Goal: Task Accomplishment & Management: Complete application form

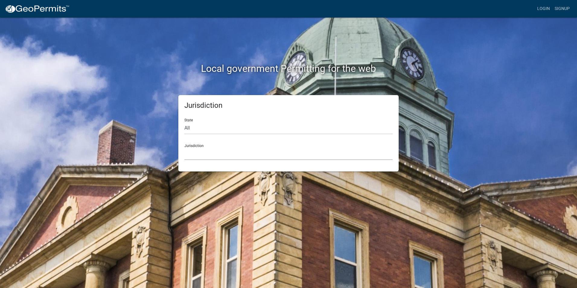
click at [195, 154] on select "Custer County, Colorado Carroll County, Georgia Cook County, Georgia Crawford C…" at bounding box center [288, 154] width 208 height 12
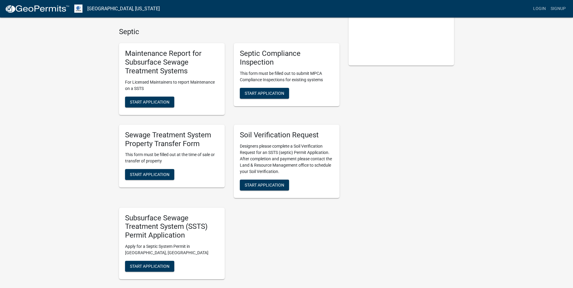
scroll to position [134, 0]
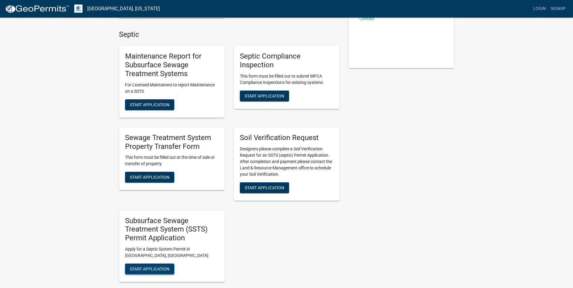
click at [144, 268] on span "Start Application" at bounding box center [150, 268] width 40 height 5
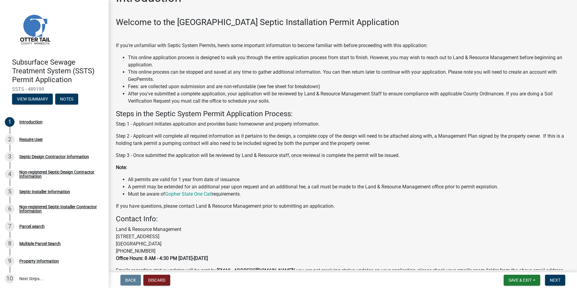
scroll to position [49, 0]
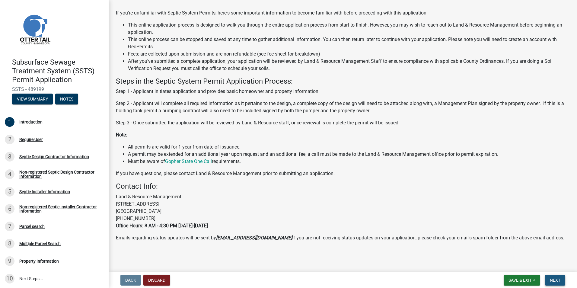
click at [557, 282] on span "Next" at bounding box center [555, 280] width 11 height 5
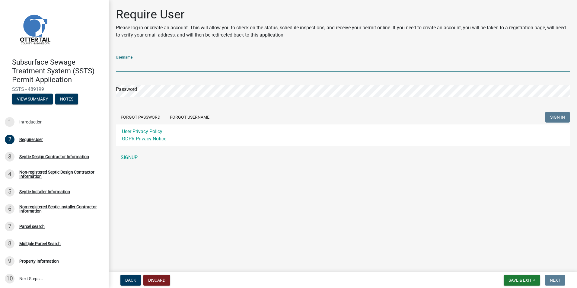
click at [132, 66] on input "Username" at bounding box center [343, 65] width 454 height 12
type input "[PERSON_NAME] CONSTRUCTION INC"
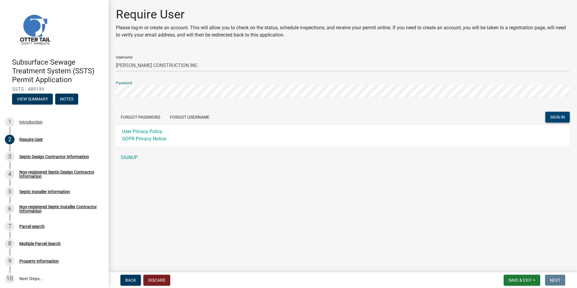
click at [556, 114] on button "SIGN IN" at bounding box center [558, 117] width 24 height 11
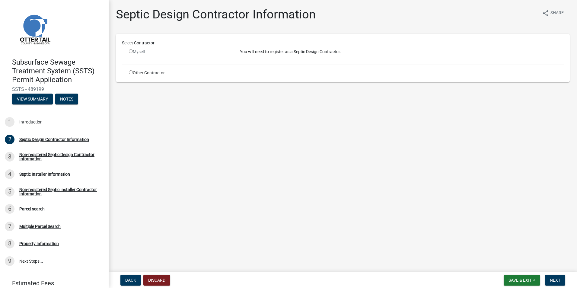
click at [131, 52] on input "radio" at bounding box center [131, 51] width 4 height 4
click at [130, 51] on input "radio" at bounding box center [131, 51] width 4 height 4
click at [130, 50] on input "radio" at bounding box center [131, 51] width 4 height 4
radio input "false"
click at [130, 72] on input "radio" at bounding box center [131, 72] width 4 height 4
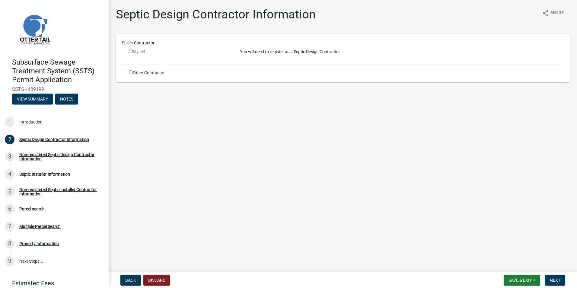
radio input "true"
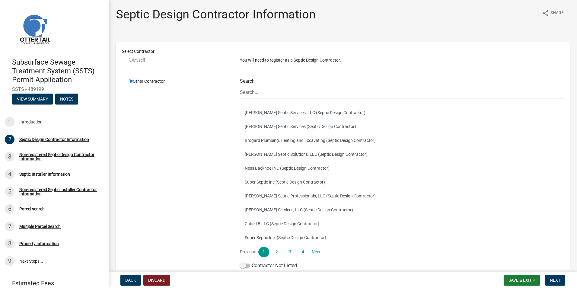
click at [130, 59] on input "radio" at bounding box center [131, 60] width 4 height 4
radio input "false"
radio input "true"
click at [130, 59] on input "radio" at bounding box center [131, 60] width 4 height 4
radio input "false"
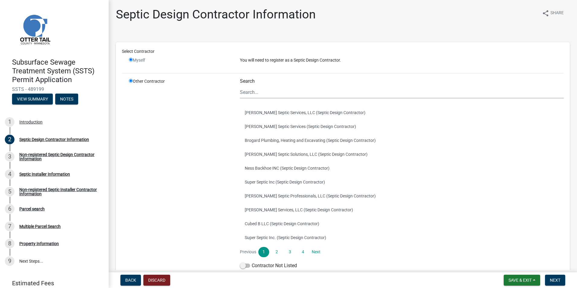
radio input "true"
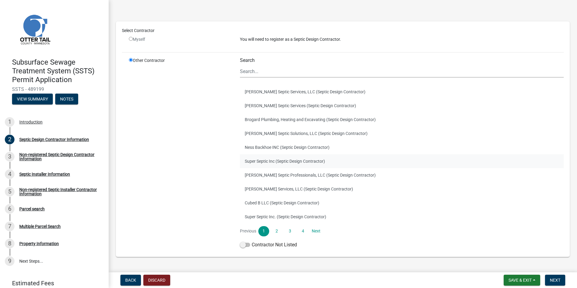
scroll to position [30, 0]
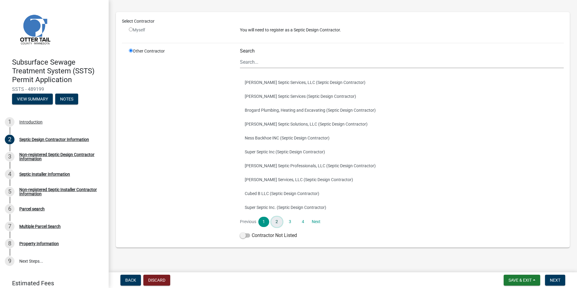
click at [275, 222] on link "2" at bounding box center [276, 222] width 11 height 10
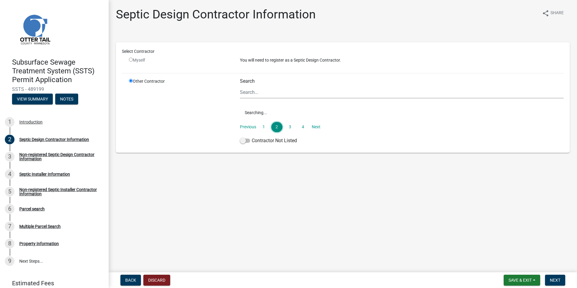
scroll to position [0, 0]
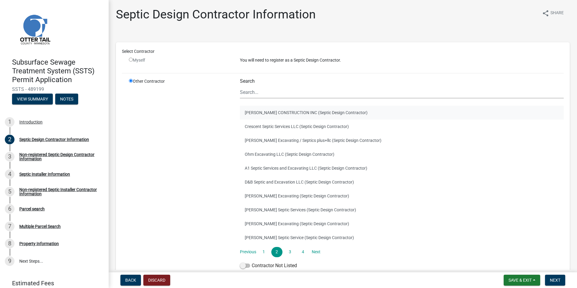
click at [265, 113] on button "EGGE CONSTRUCTION INC (Septic Design Contractor)" at bounding box center [402, 113] width 324 height 14
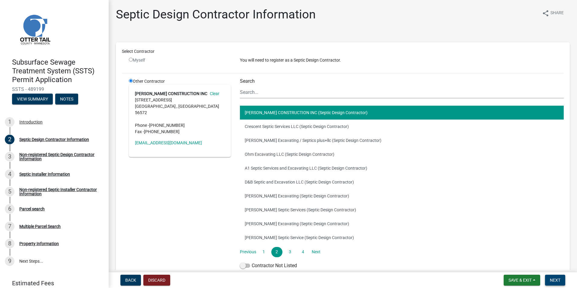
click at [550, 276] on button "Next" at bounding box center [555, 280] width 20 height 11
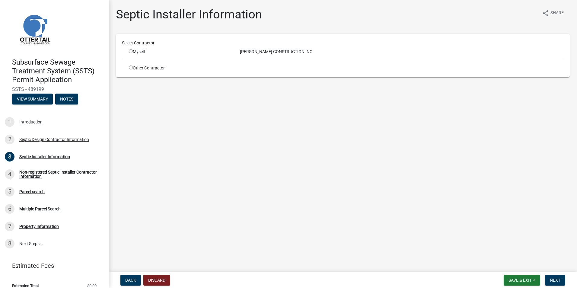
click at [130, 67] on input "radio" at bounding box center [131, 68] width 4 height 4
radio input "true"
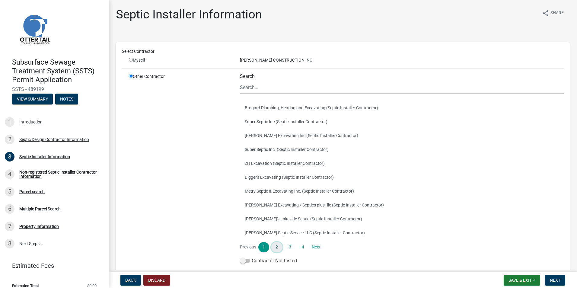
click at [276, 244] on link "2" at bounding box center [276, 247] width 11 height 10
click at [286, 246] on link "3" at bounding box center [290, 247] width 11 height 10
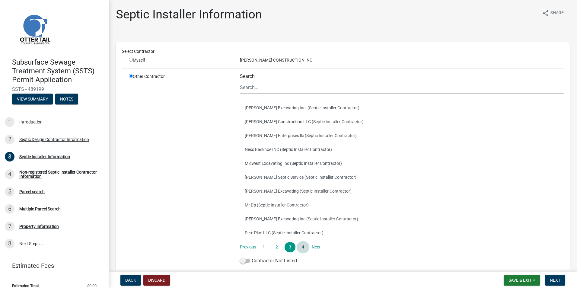
click at [298, 247] on link "4" at bounding box center [303, 247] width 11 height 10
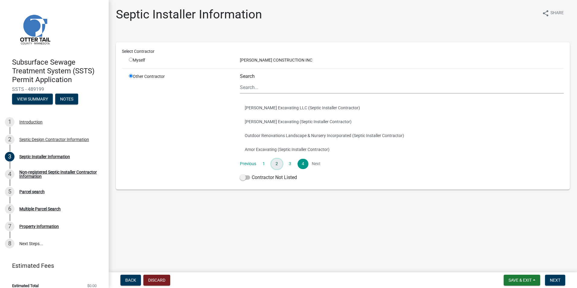
click at [273, 164] on link "2" at bounding box center [276, 164] width 11 height 10
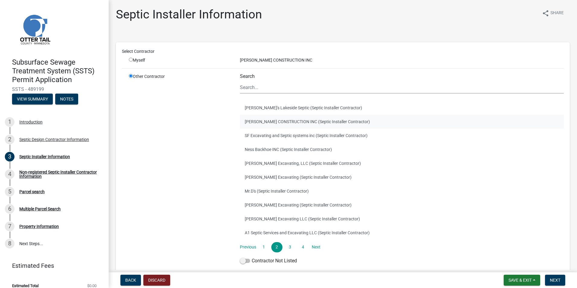
click at [266, 126] on button "EGGE CONSTRUCTION INC (Septic Installer Contractor)" at bounding box center [402, 122] width 324 height 14
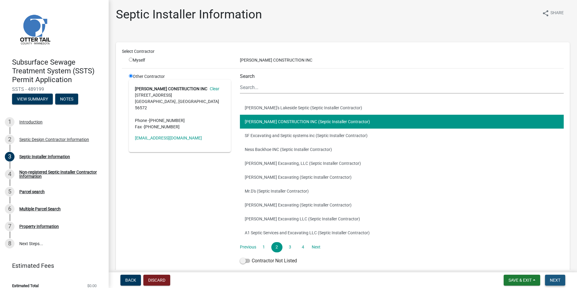
click at [557, 278] on span "Next" at bounding box center [555, 280] width 11 height 5
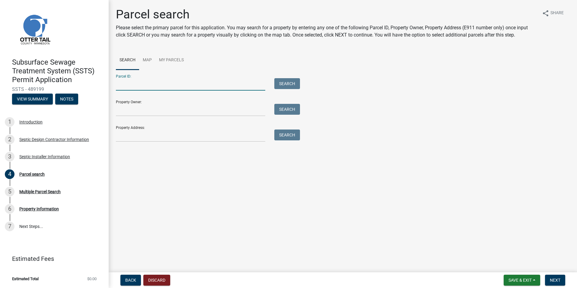
click at [201, 86] on input "Parcel ID:" at bounding box center [190, 84] width 149 height 12
type input "20000990703000"
click at [277, 86] on button "Search" at bounding box center [287, 83] width 26 height 11
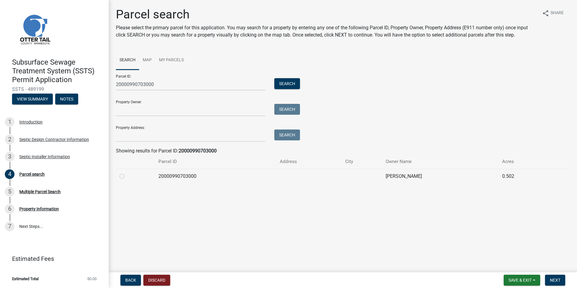
click at [127, 173] on label at bounding box center [127, 173] width 0 height 0
click at [127, 177] on input "radio" at bounding box center [129, 175] width 4 height 4
radio input "true"
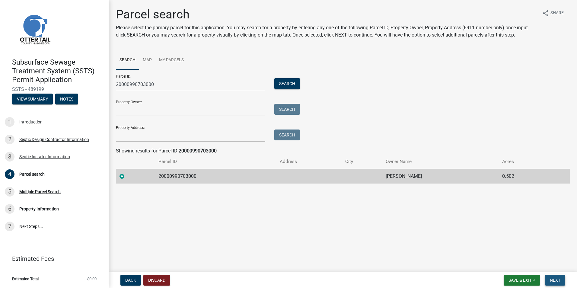
click at [556, 280] on span "Next" at bounding box center [555, 280] width 11 height 5
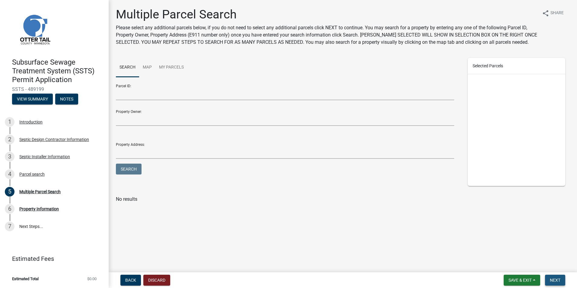
click at [556, 281] on span "Next" at bounding box center [555, 280] width 11 height 5
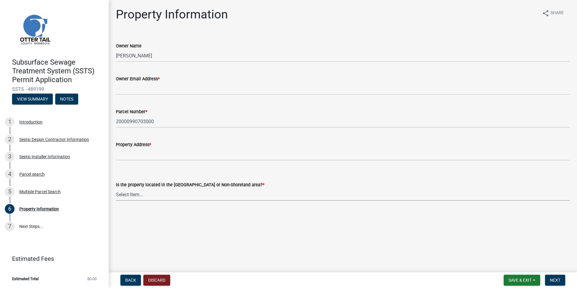
click at [124, 195] on select "Select Item... Shoreland Non-Shoreland" at bounding box center [343, 194] width 454 height 12
click at [116, 188] on select "Select Item... Shoreland Non-Shoreland" at bounding box center [343, 194] width 454 height 12
select select "f91142e6-e911-469c-9754-896c7e7f9e05"
click at [556, 281] on span "Next" at bounding box center [555, 280] width 11 height 5
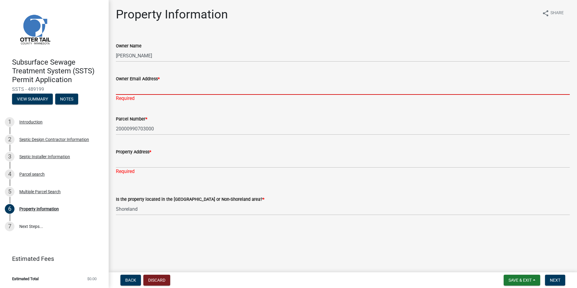
click at [144, 91] on input "Owner Email Address *" at bounding box center [343, 88] width 454 height 12
type input "eci@loretel.net"
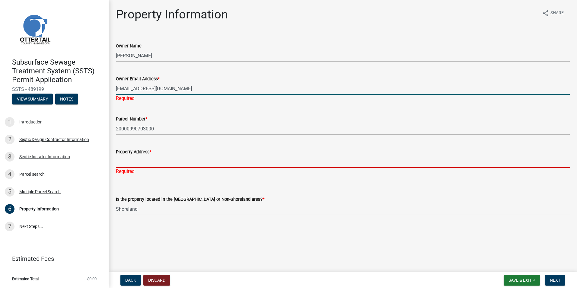
click at [124, 164] on div "Property Address * Required" at bounding box center [343, 157] width 454 height 35
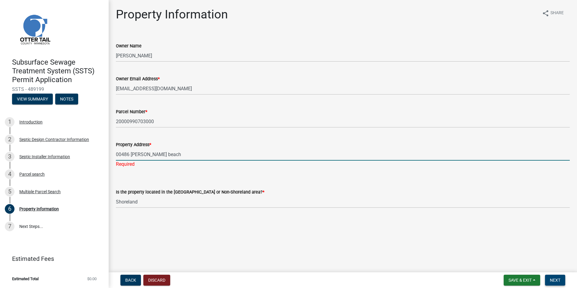
type input "00486 engstrom beach"
click at [552, 279] on span "Next" at bounding box center [555, 280] width 11 height 5
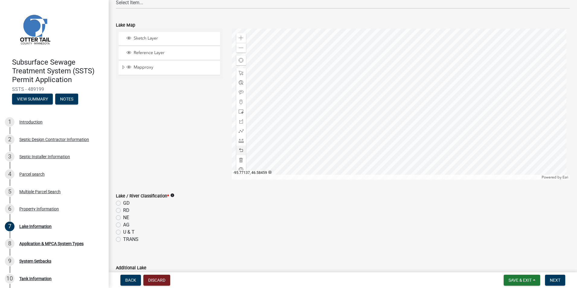
scroll to position [30, 0]
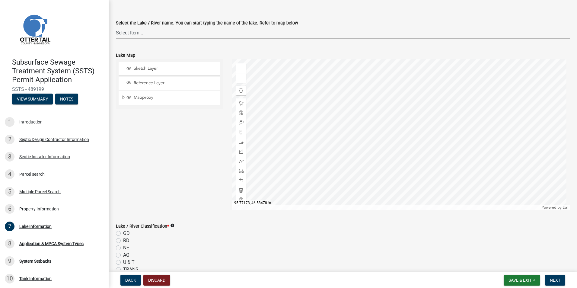
click at [123, 240] on label "RD" at bounding box center [126, 240] width 6 height 7
click at [123, 240] on input "RD" at bounding box center [125, 239] width 4 height 4
radio input "true"
click at [554, 279] on span "Next" at bounding box center [555, 280] width 11 height 5
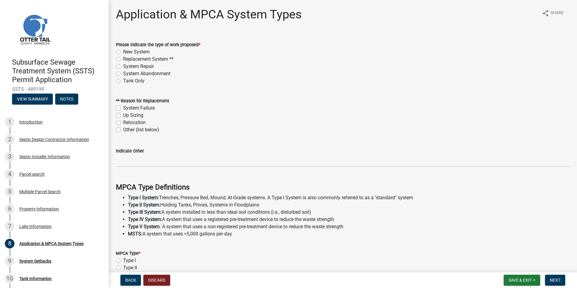
click at [123, 52] on label "New System" at bounding box center [136, 51] width 27 height 7
click at [123, 52] on input "New System" at bounding box center [125, 50] width 4 height 4
radio input "true"
click at [123, 114] on label "Up Sizing" at bounding box center [133, 115] width 20 height 7
click at [123, 114] on input "Up Sizing" at bounding box center [125, 114] width 4 height 4
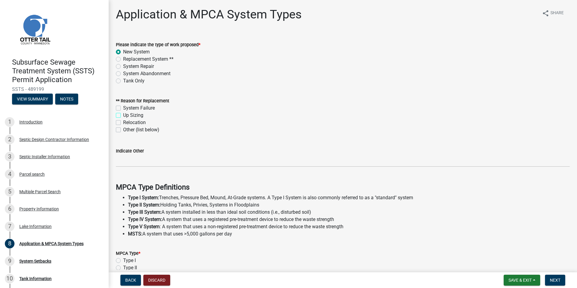
checkbox input "true"
checkbox input "false"
checkbox input "true"
checkbox input "false"
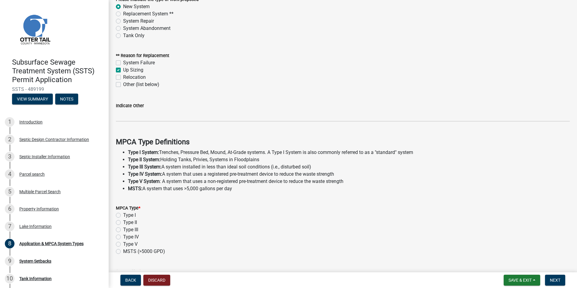
scroll to position [60, 0]
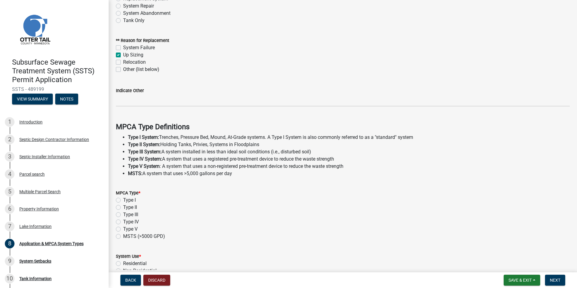
click at [123, 207] on label "Type II" at bounding box center [130, 207] width 14 height 7
click at [123, 207] on input "Type II" at bounding box center [125, 206] width 4 height 4
radio input "true"
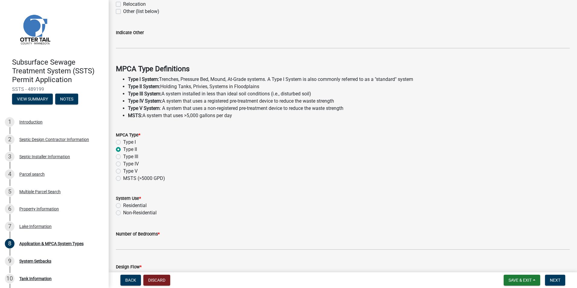
scroll to position [121, 0]
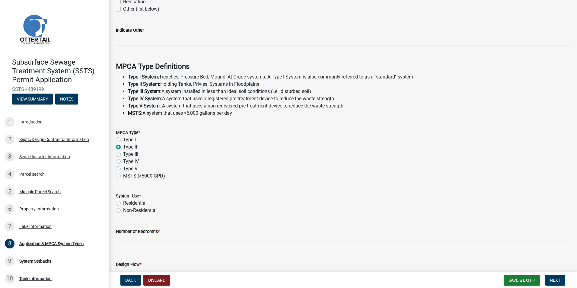
click at [123, 203] on label "Residential" at bounding box center [135, 203] width 24 height 7
click at [123, 203] on input "Residential" at bounding box center [125, 202] width 4 height 4
radio input "true"
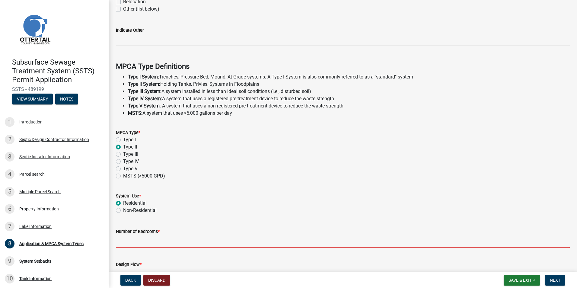
click at [123, 241] on input "Number of Bedrooms *" at bounding box center [343, 241] width 454 height 12
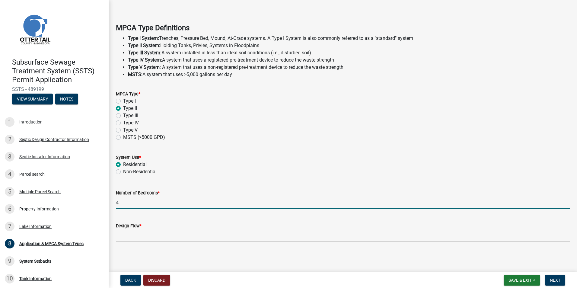
scroll to position [160, 0]
type input "4"
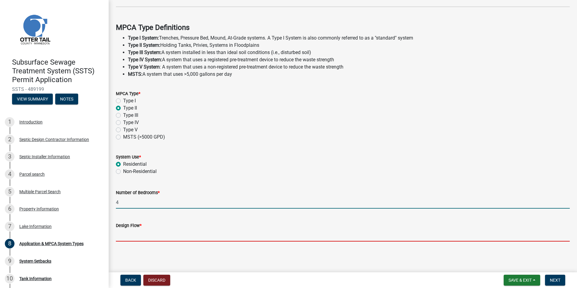
click at [124, 238] on input "Design Flow *" at bounding box center [343, 235] width 454 height 12
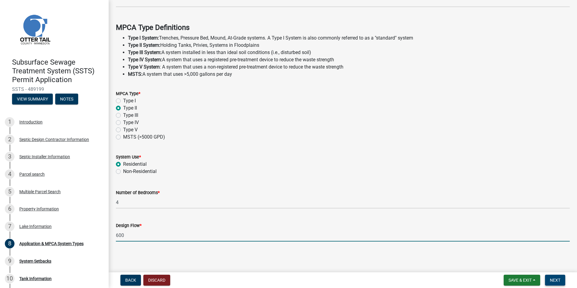
type input "600"
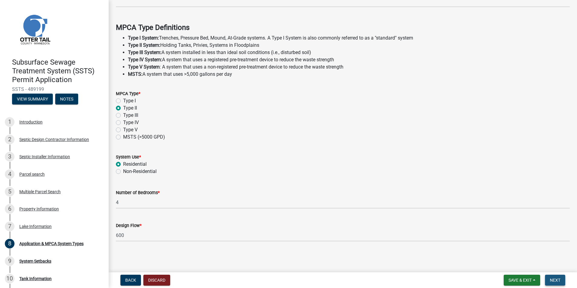
click at [559, 279] on span "Next" at bounding box center [555, 280] width 11 height 5
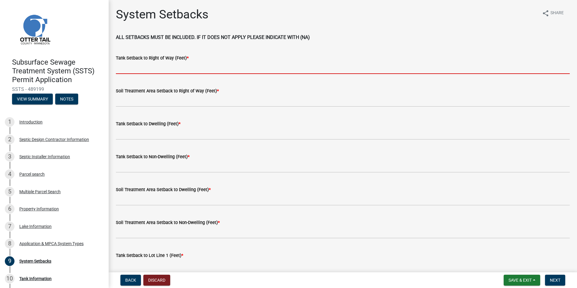
click at [175, 66] on input "Tank Setback to Right of Way (Feet) *" at bounding box center [343, 68] width 454 height 12
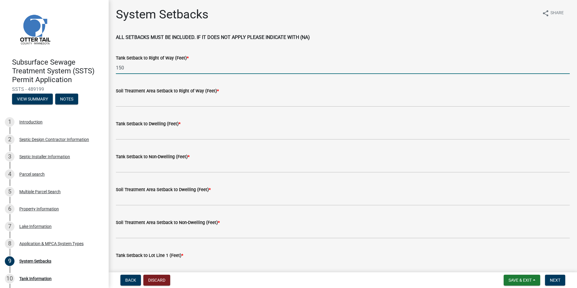
type input "150"
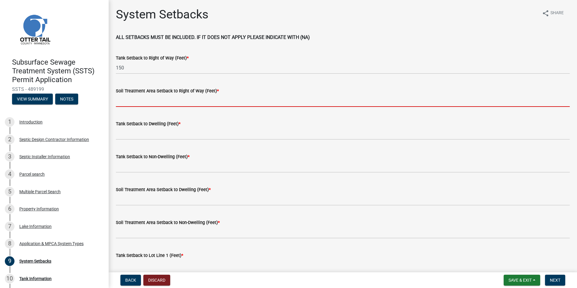
click at [155, 101] on input "Soil Treatment Area Setback to Right of Way (Feet) *" at bounding box center [343, 101] width 454 height 12
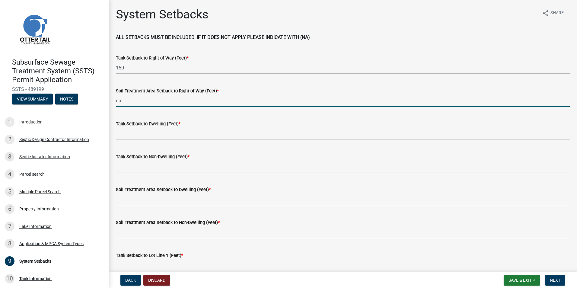
type input "na"
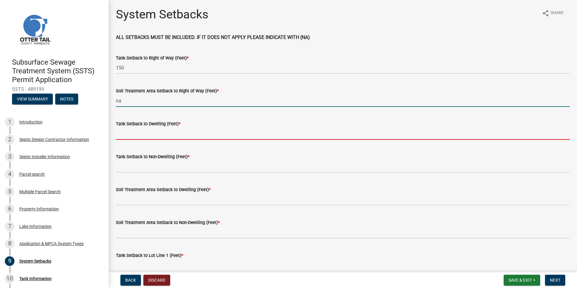
click at [145, 132] on input "Tank Setback to Dwelling (Feet) *" at bounding box center [343, 133] width 454 height 12
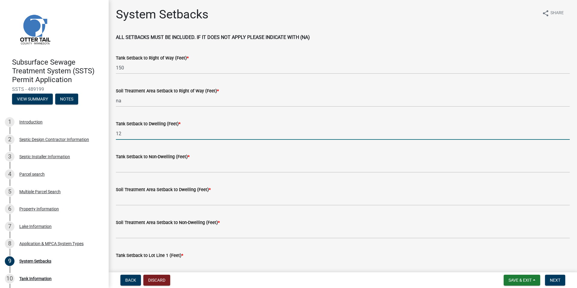
type input "12"
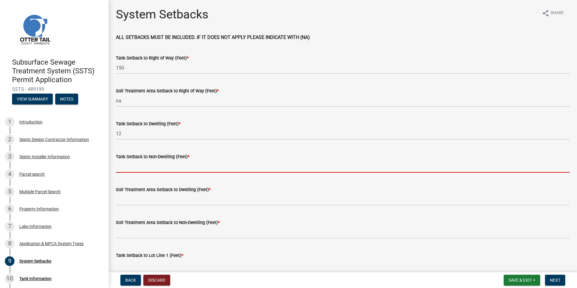
click at [138, 168] on input "Tank Setback to Non-Dwelling (Feet) *" at bounding box center [343, 166] width 454 height 12
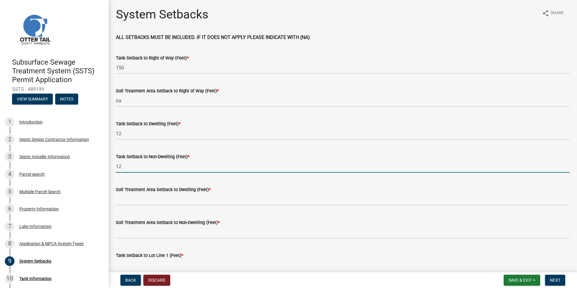
type input "12"
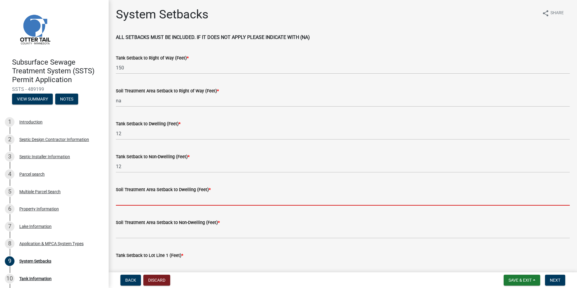
click at [135, 203] on input "Soil Treatment Area Setback to Dwelling (Feet) *" at bounding box center [343, 199] width 454 height 12
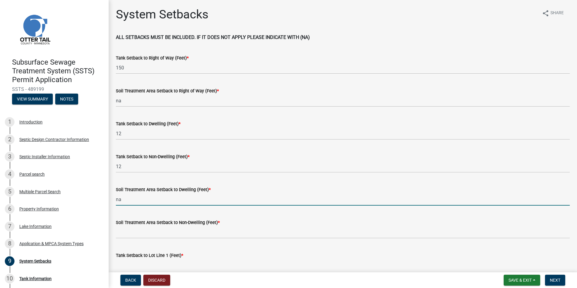
type input "na"
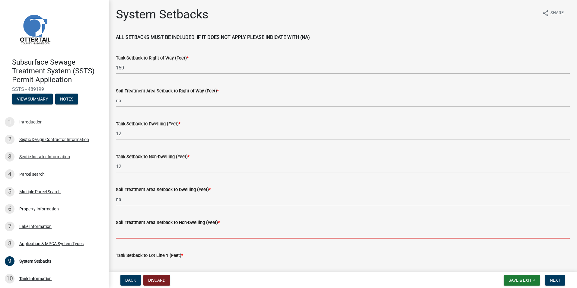
click at [121, 228] on input "Soil Treatment Area Setback to Non-Dwelling (Feet) *" at bounding box center [343, 232] width 454 height 12
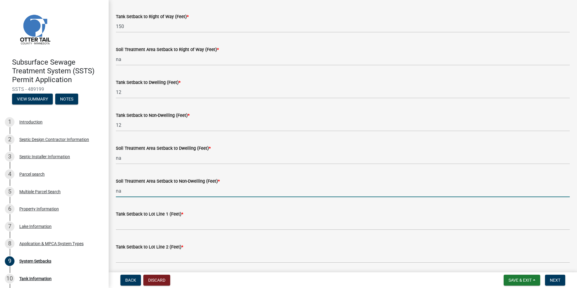
scroll to position [60, 0]
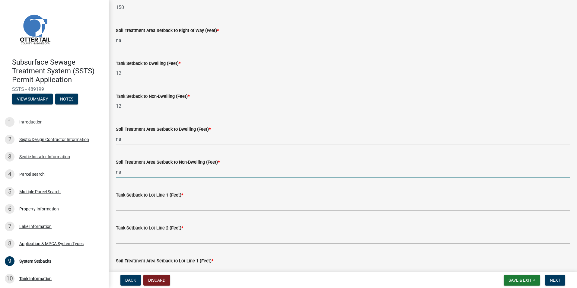
type input "na"
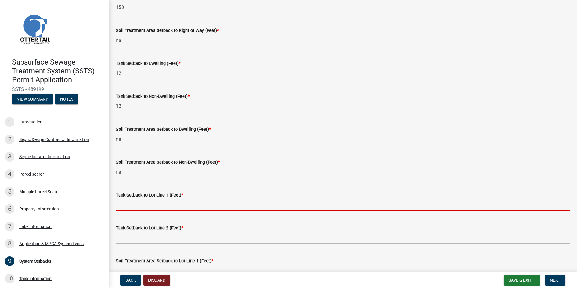
click at [125, 205] on input "Tank Setback to Lot Line 1 (Feet) *" at bounding box center [343, 205] width 454 height 12
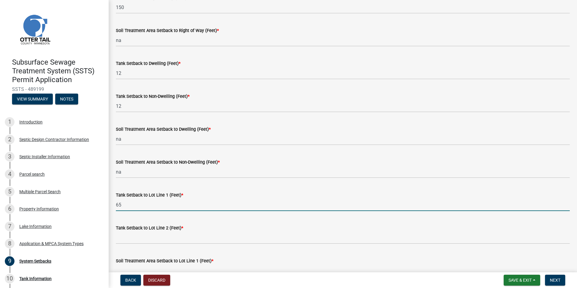
type input "65"
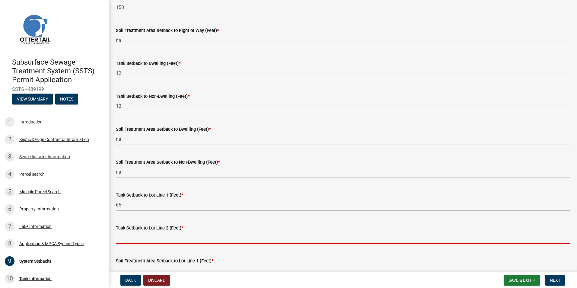
click at [127, 235] on input "Tank Setback to Lot Line 2 (Feet) *" at bounding box center [343, 238] width 454 height 12
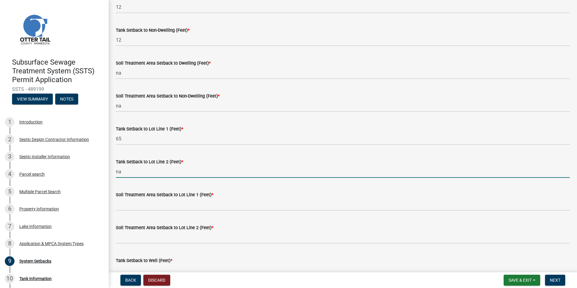
scroll to position [151, 0]
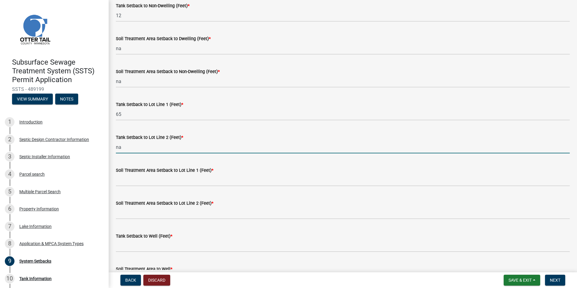
type input "na"
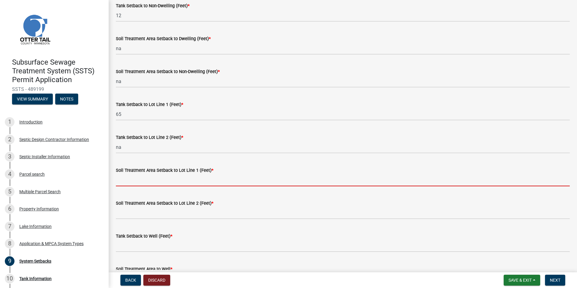
click at [118, 180] on input "Soil Treatment Area Setback to Lot Line 1 (Feet) *" at bounding box center [343, 180] width 454 height 12
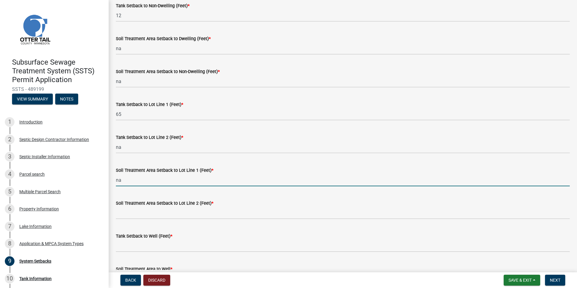
type input "na"
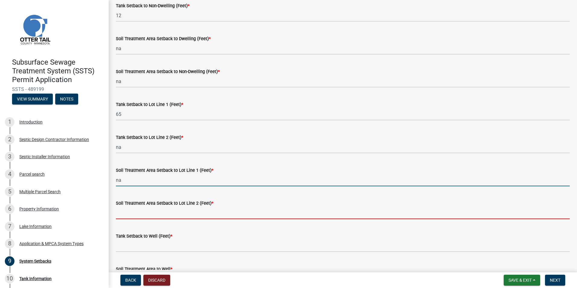
click at [122, 213] on input "Soil Treatment Area Setback to Lot Line 2 (Feet) *" at bounding box center [343, 213] width 454 height 12
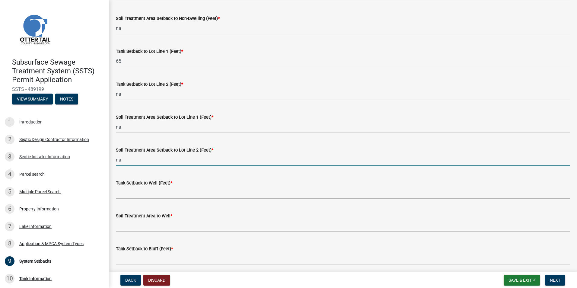
scroll to position [211, 0]
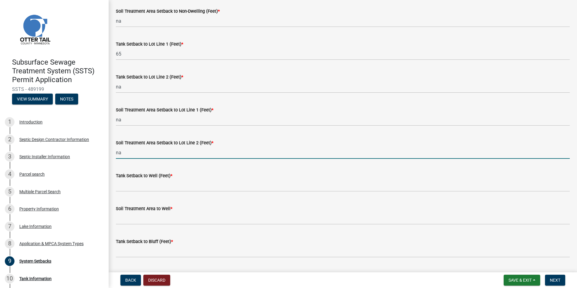
type input "na"
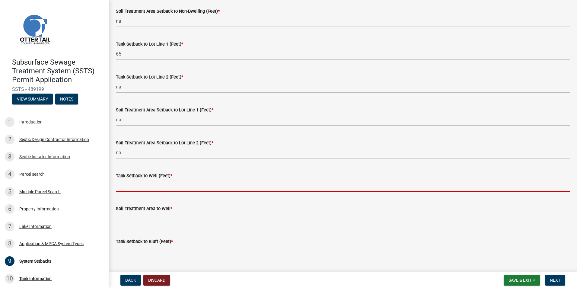
click at [128, 186] on input "Tank Setback to Well (Feet) *" at bounding box center [343, 185] width 454 height 12
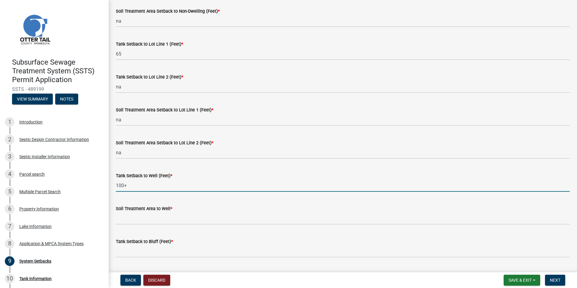
type input "100+"
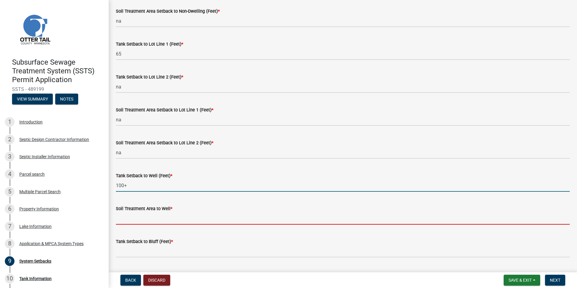
click at [143, 216] on input "Soil Treatment Area to Well *" at bounding box center [343, 218] width 454 height 12
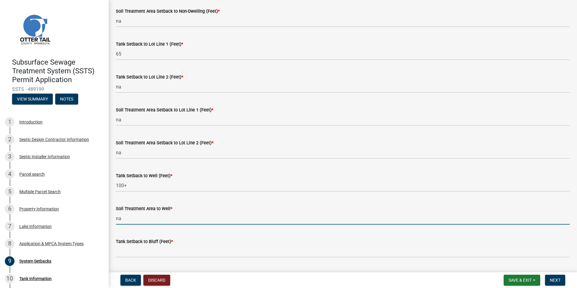
type input "na"
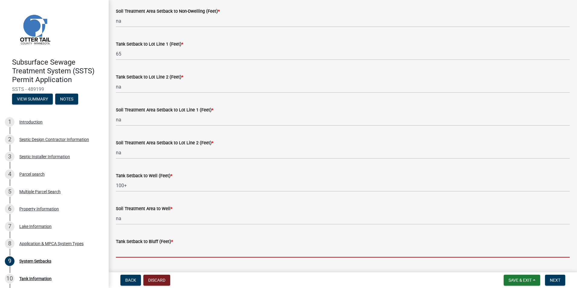
click at [146, 249] on input "Tank Setback to Bluff (Feet) *" at bounding box center [343, 251] width 454 height 12
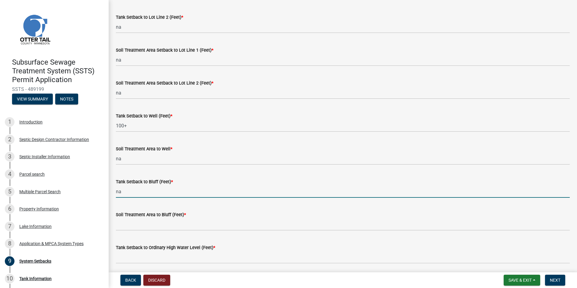
scroll to position [272, 0]
type input "na"
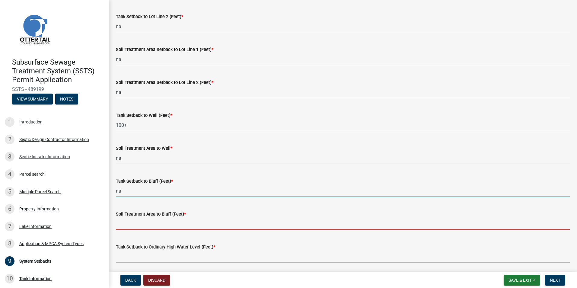
click at [137, 227] on input "Soil Treatment Area to Bluff (Feet) *" at bounding box center [343, 224] width 454 height 12
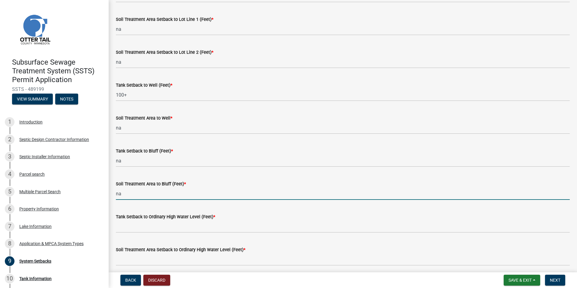
scroll to position [332, 0]
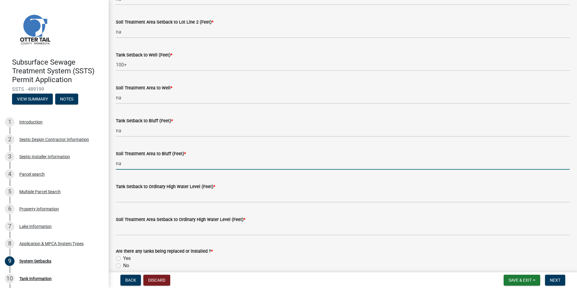
type input "na"
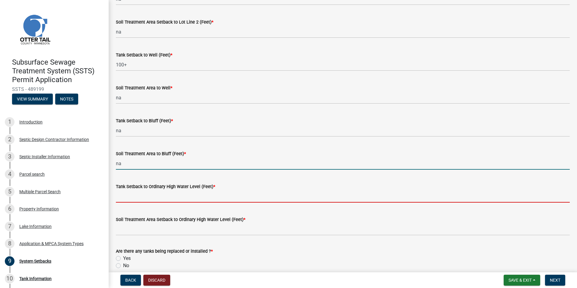
click at [124, 198] on input "Tank Setback to Ordinary High Water Level (Feet) *" at bounding box center [343, 196] width 454 height 12
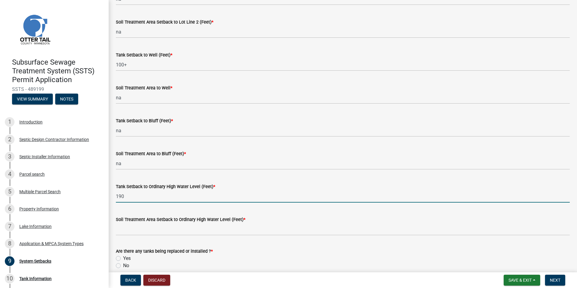
type input "190"
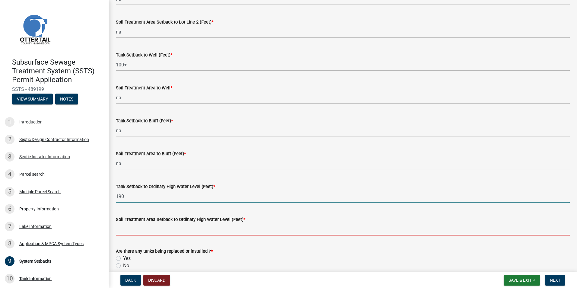
click at [117, 230] on input "Soil Treatment Area Setback to Ordinary High Water Level (Feet) *" at bounding box center [343, 229] width 454 height 12
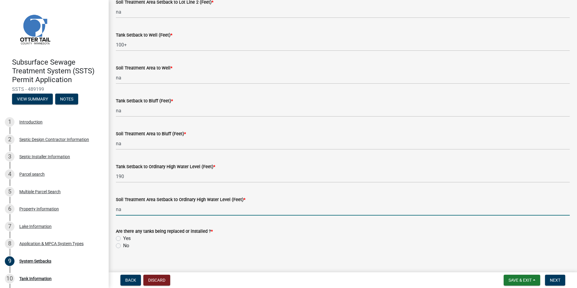
scroll to position [361, 0]
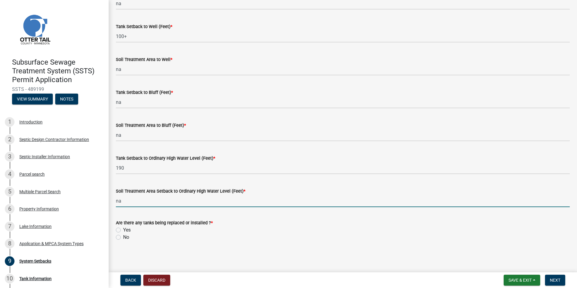
type input "na"
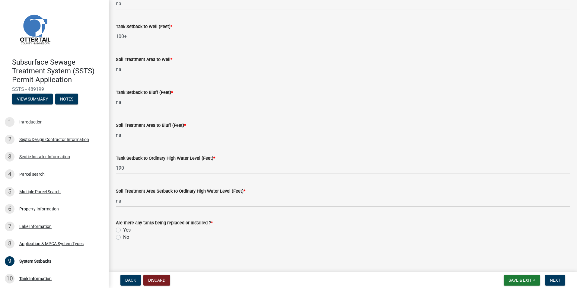
click at [123, 230] on label "Yes" at bounding box center [127, 229] width 8 height 7
click at [123, 230] on input "Yes" at bounding box center [125, 228] width 4 height 4
radio input "true"
click at [558, 279] on span "Next" at bounding box center [555, 280] width 11 height 5
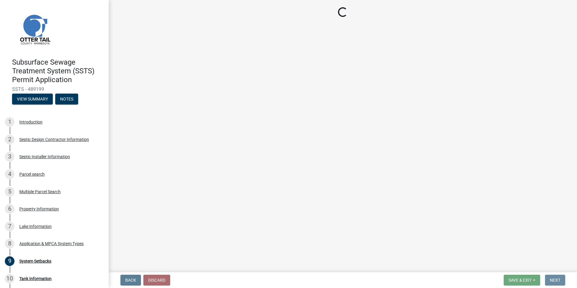
scroll to position [0, 0]
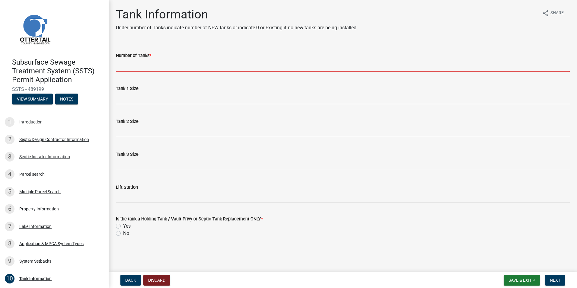
click at [150, 66] on input "Number of Tanks *" at bounding box center [343, 65] width 454 height 12
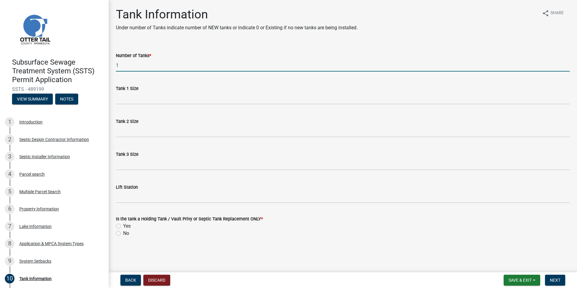
type input "1"
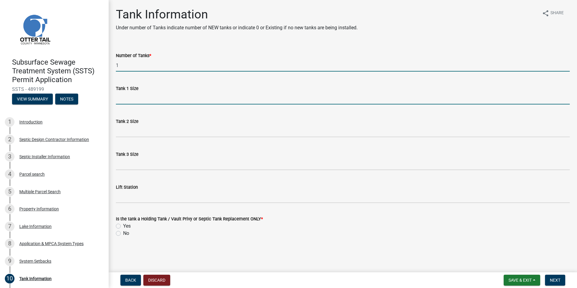
click at [130, 102] on input "Tank 1 Size" at bounding box center [343, 98] width 454 height 12
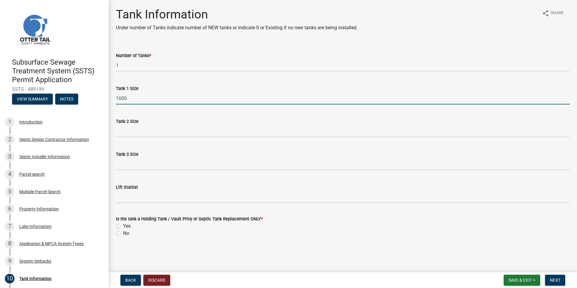
type input "1600"
click at [123, 225] on label "Yes" at bounding box center [127, 226] width 8 height 7
click at [123, 225] on input "Yes" at bounding box center [125, 225] width 4 height 4
radio input "true"
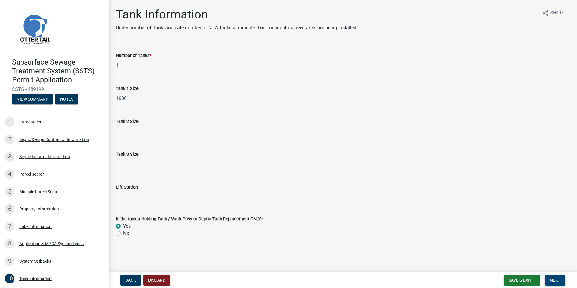
click at [558, 282] on span "Next" at bounding box center [555, 280] width 11 height 5
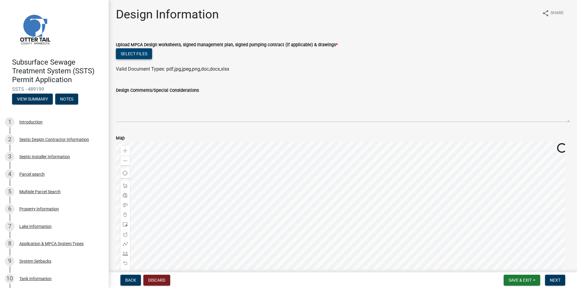
click at [129, 52] on button "Select files" at bounding box center [134, 53] width 36 height 11
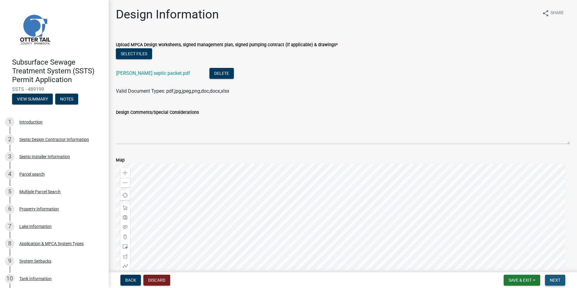
click at [558, 281] on span "Next" at bounding box center [555, 280] width 11 height 5
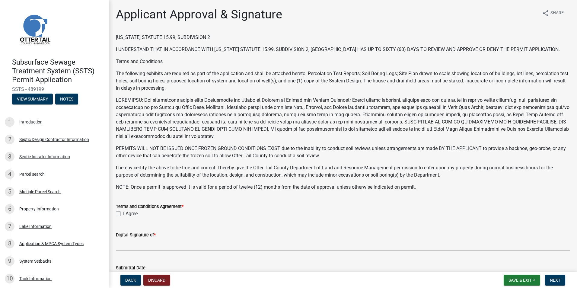
click at [123, 212] on label "I Agree" at bounding box center [130, 213] width 14 height 7
click at [123, 212] on input "I Agree" at bounding box center [125, 212] width 4 height 4
checkbox input "true"
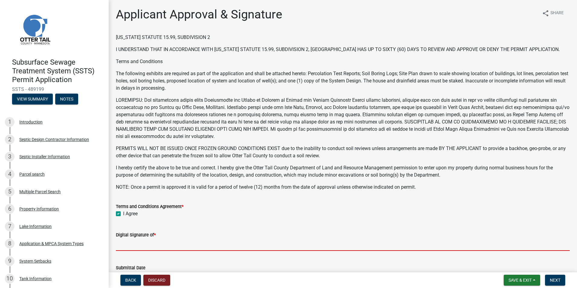
click at [128, 244] on input "Digital Signature of *" at bounding box center [343, 245] width 454 height 12
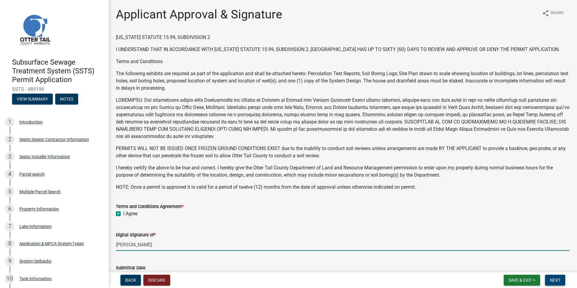
type input "steve egge"
click at [558, 280] on span "Next" at bounding box center [555, 280] width 11 height 5
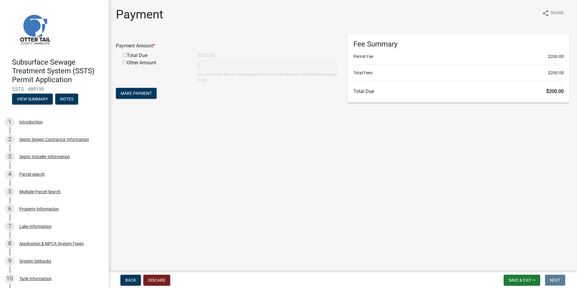
click at [125, 54] on input "radio" at bounding box center [125, 55] width 4 height 4
radio input "true"
type input "200"
click at [137, 92] on span "Make Payment" at bounding box center [136, 93] width 31 height 5
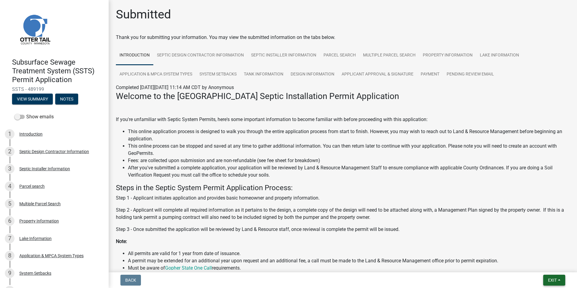
click at [548, 279] on span "Exit" at bounding box center [552, 280] width 9 height 5
click at [546, 267] on button "Save & Exit" at bounding box center [541, 264] width 48 height 14
